Goal: Find specific page/section: Locate a particular part of the current website

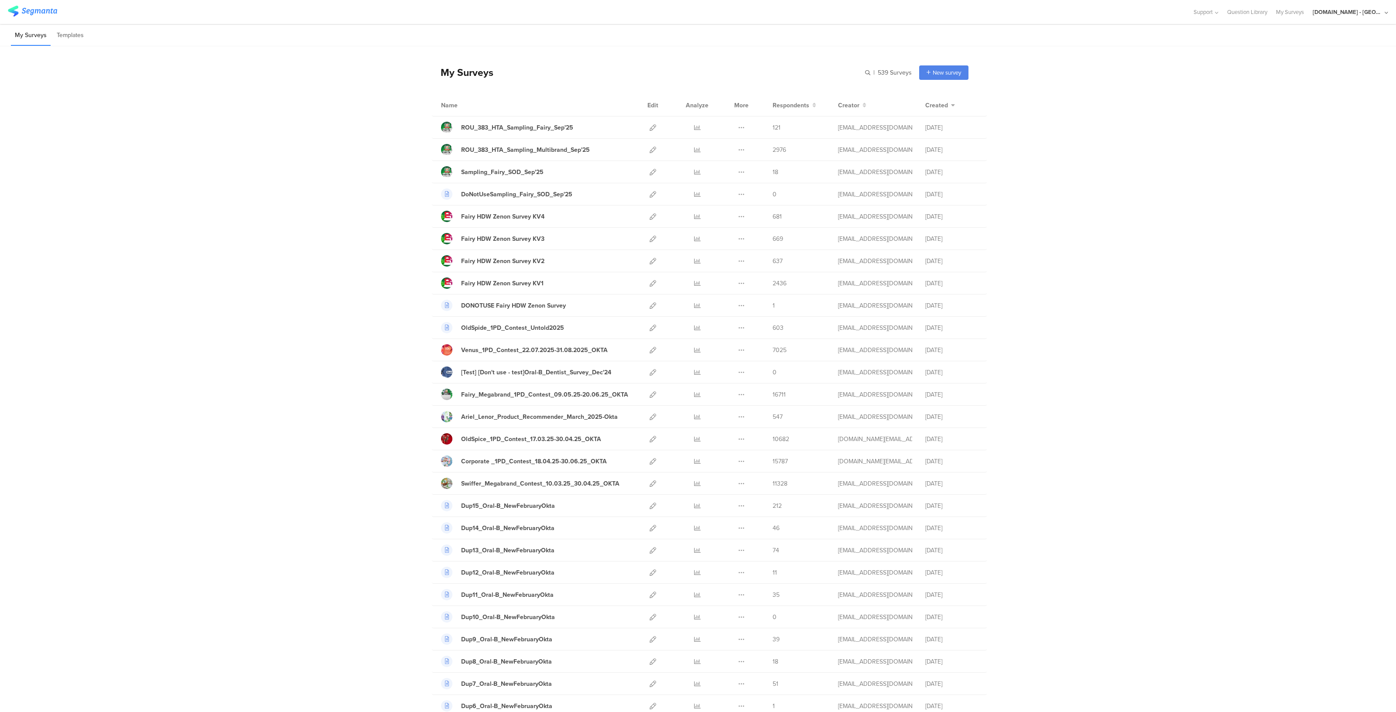
click at [1372, 15] on div "[DOMAIN_NAME] - [GEOGRAPHIC_DATA]" at bounding box center [1348, 12] width 70 height 8
click at [1355, 58] on span "Member" at bounding box center [1366, 56] width 23 height 7
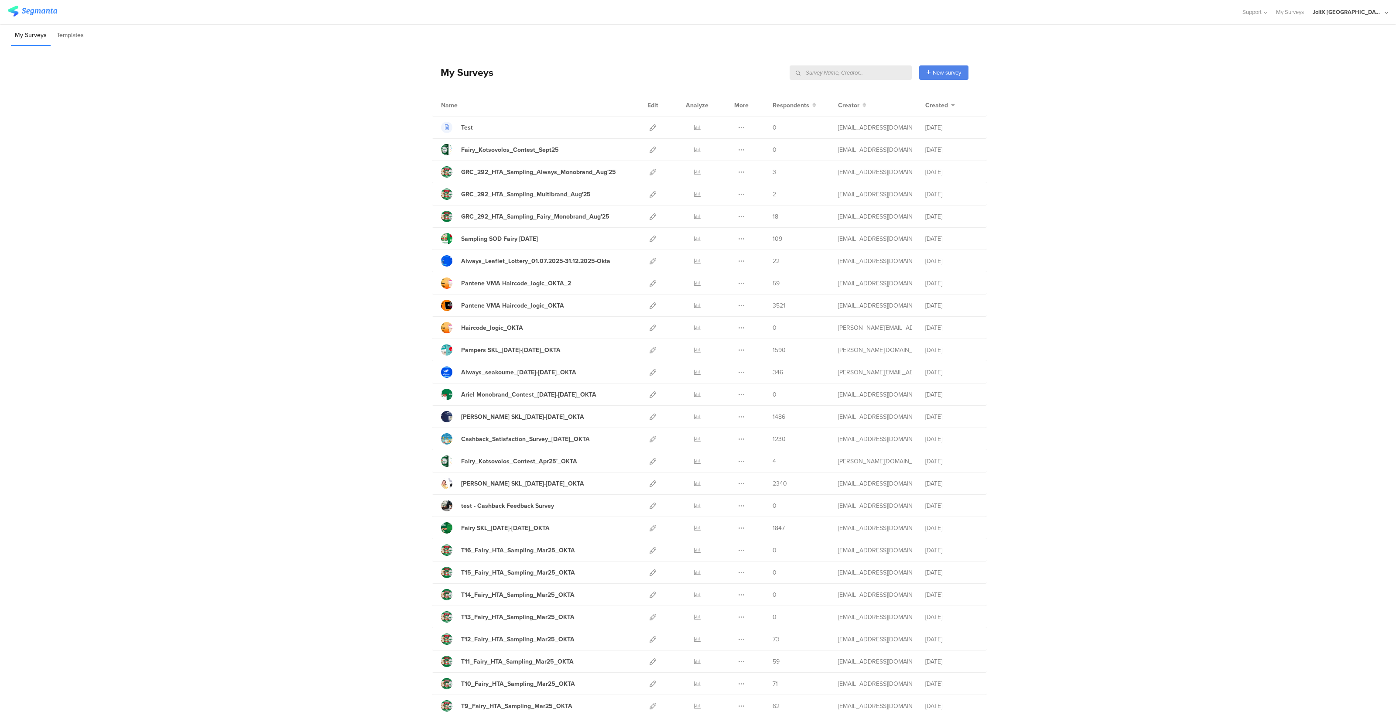
click at [870, 68] on input "text" at bounding box center [851, 72] width 122 height 14
type input "haircode"
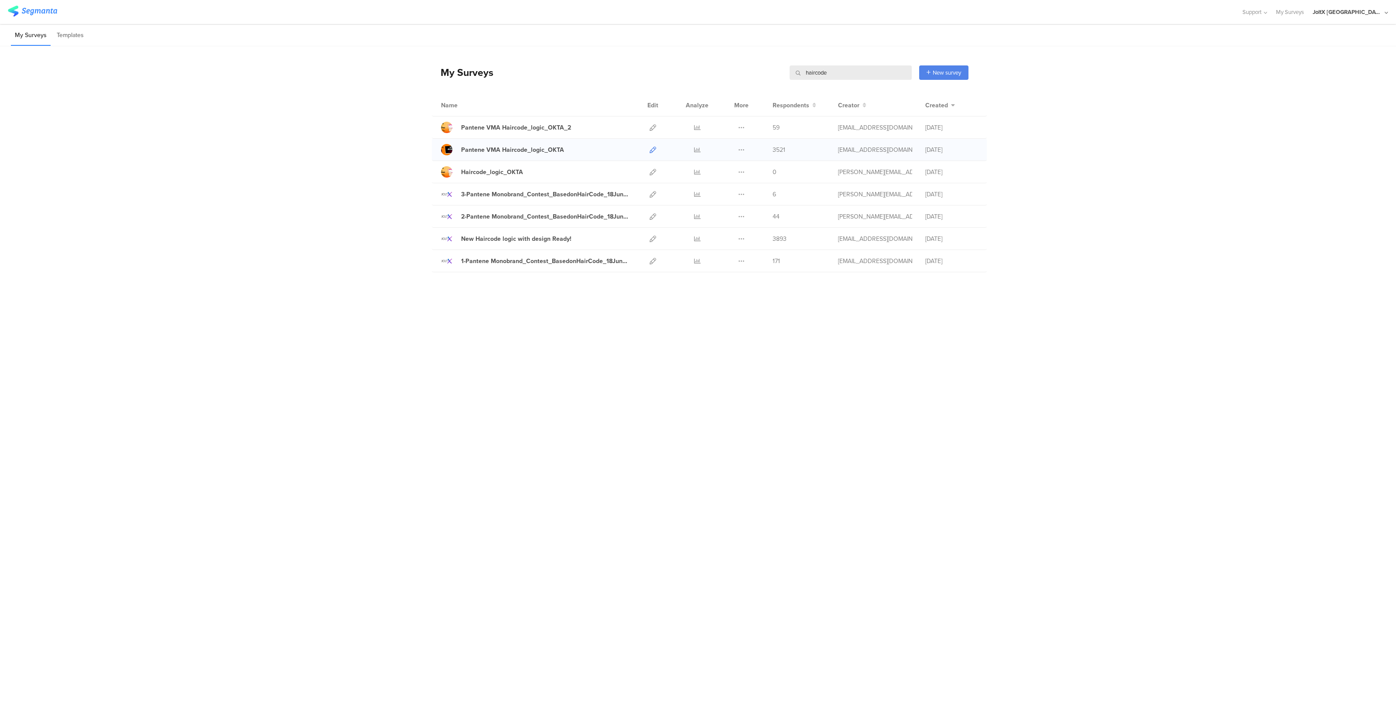
click at [653, 149] on icon at bounding box center [653, 150] width 7 height 7
click at [520, 124] on div "Pantene VMA Haircode_logic_OKTA_2" at bounding box center [516, 127] width 110 height 9
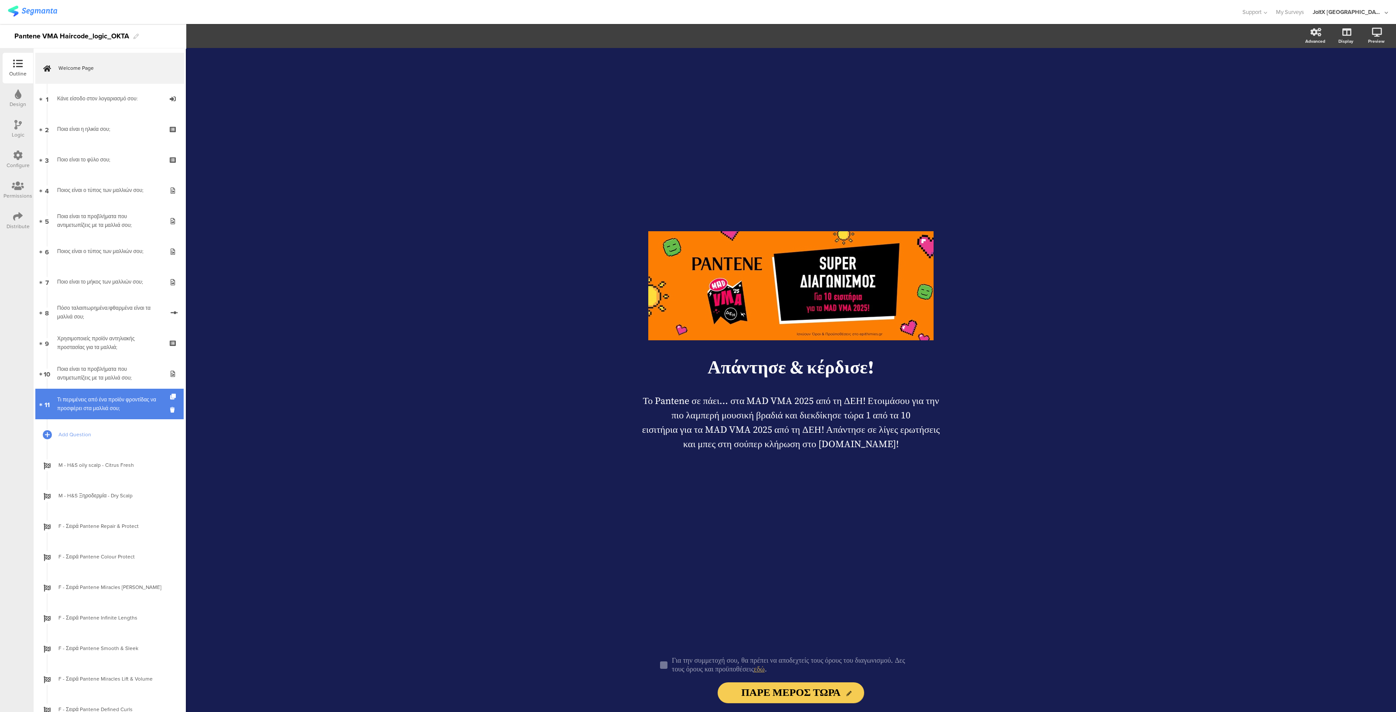
scroll to position [216, 0]
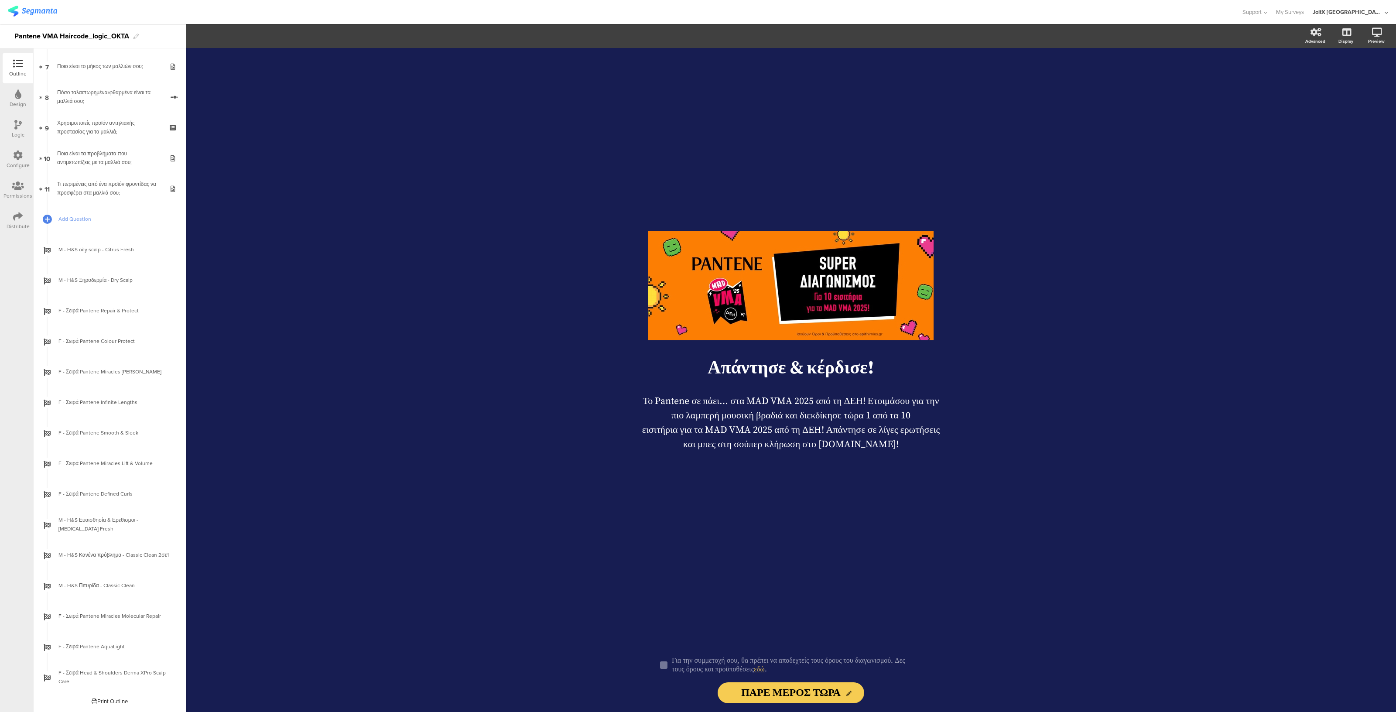
click at [122, 701] on div "Print Outline" at bounding box center [110, 701] width 36 height 8
